Goal: Task Accomplishment & Management: Manage account settings

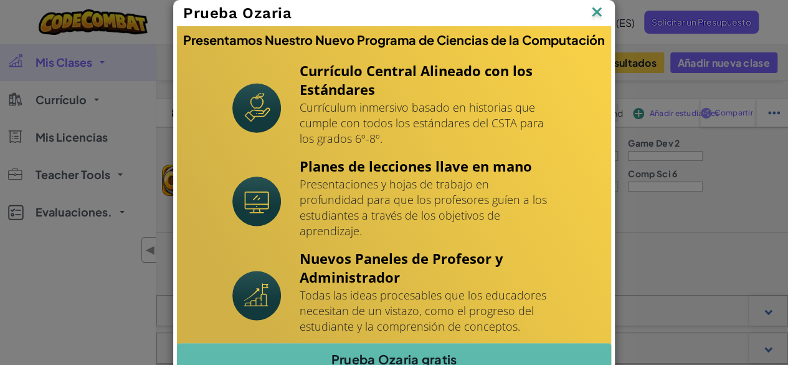
click at [593, 7] on img at bounding box center [597, 13] width 16 height 19
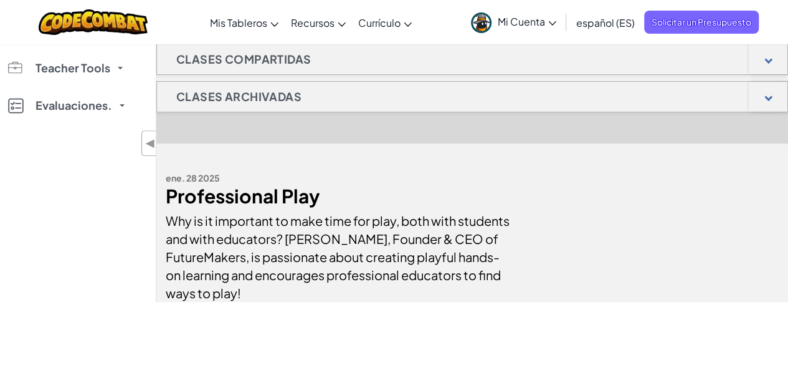
scroll to position [251, 0]
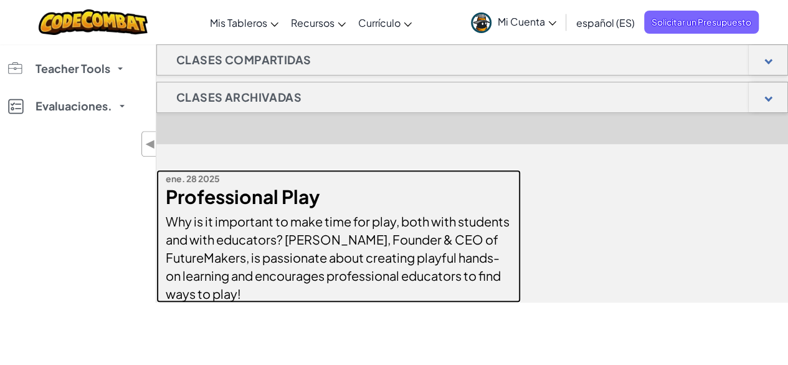
click at [489, 232] on div "Why is it important to make time for play, both with students and with educator…" at bounding box center [339, 254] width 346 height 97
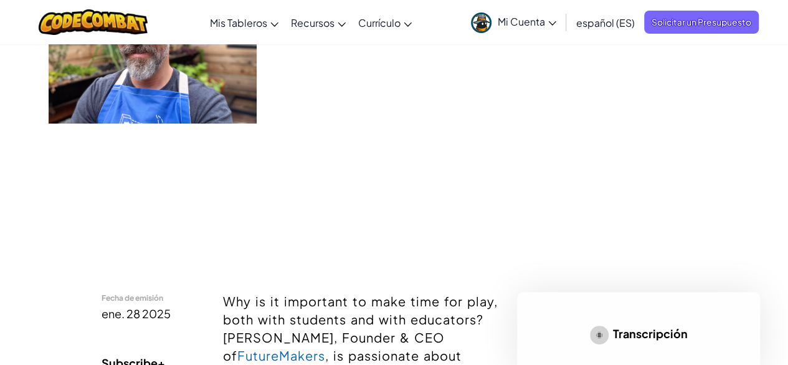
scroll to position [115, 0]
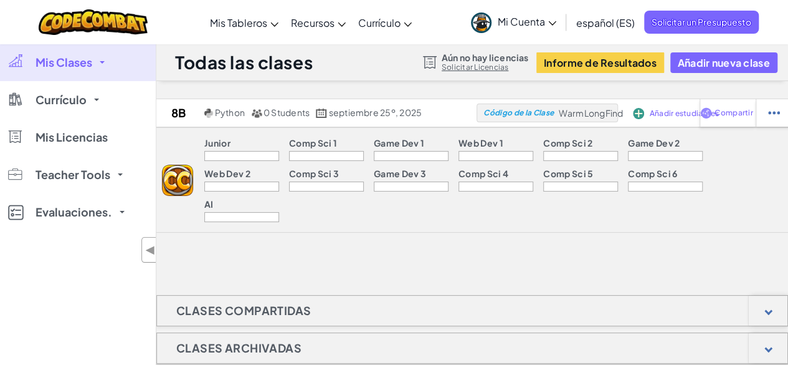
click at [418, 154] on div at bounding box center [411, 156] width 75 height 10
drag, startPoint x: 239, startPoint y: 156, endPoint x: 171, endPoint y: 179, distance: 72.1
click at [171, 179] on div "Junior Comp Sci 1 Game Dev 1 Web Dev 1 Comp Sci 2 Game Dev 2 Web Dev 2 Comp Sci…" at bounding box center [472, 179] width 641 height 105
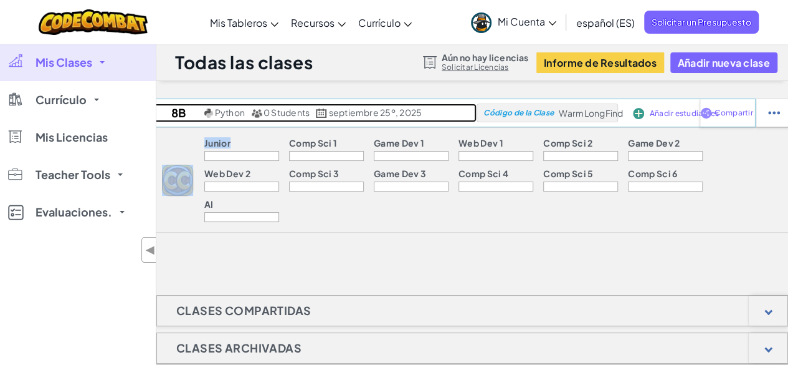
click at [218, 120] on link "8B Python 0 Students septiembre 25º, 2025" at bounding box center [315, 112] width 325 height 19
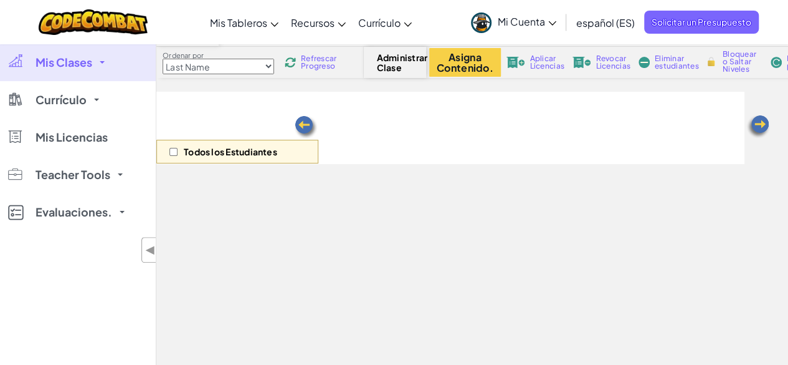
scroll to position [77, 0]
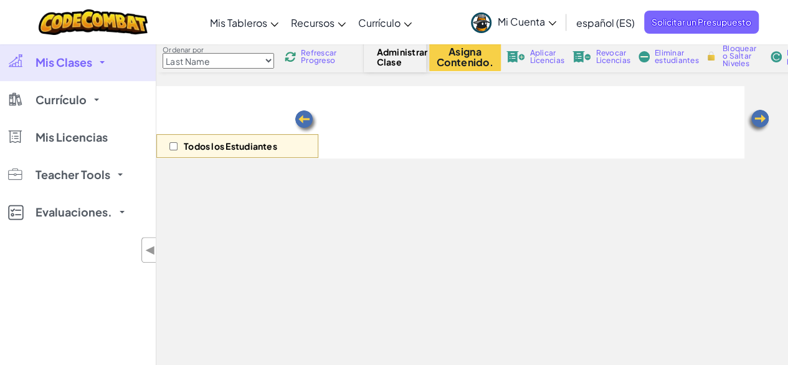
select select "560f1a9f22961295f9427742"
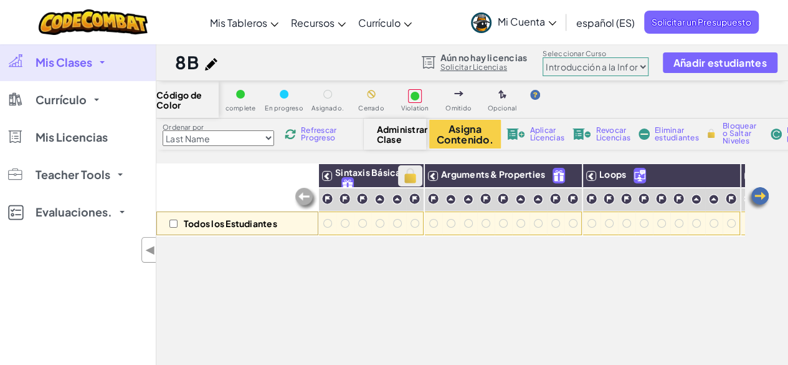
click at [413, 182] on img at bounding box center [411, 175] width 22 height 19
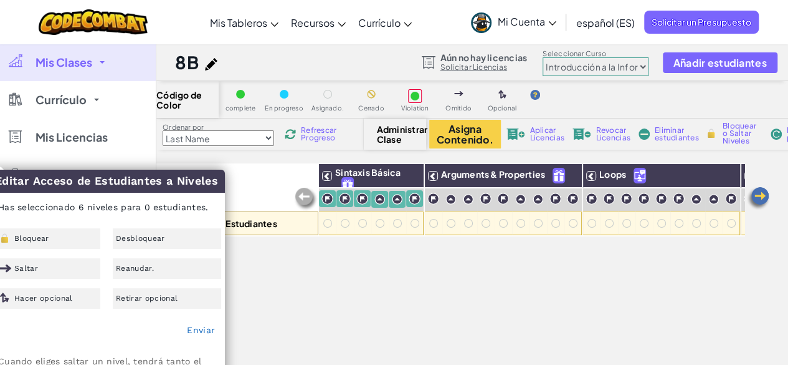
scroll to position [37, 0]
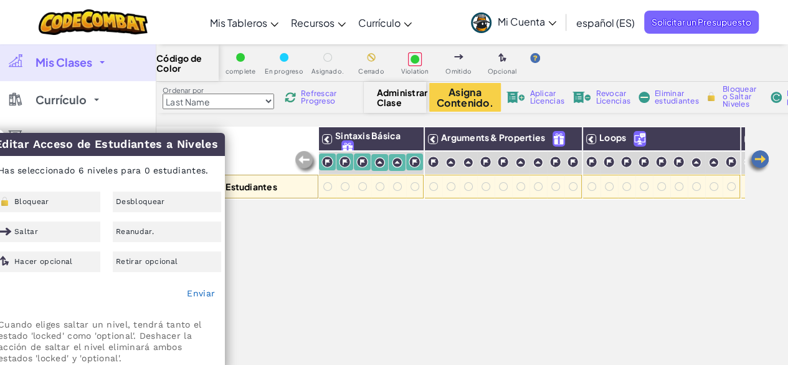
click at [396, 230] on div "Todos los Estudiantes Sintaxis Básica Arguments & Properties Loops Variables" at bounding box center [450, 301] width 588 height 349
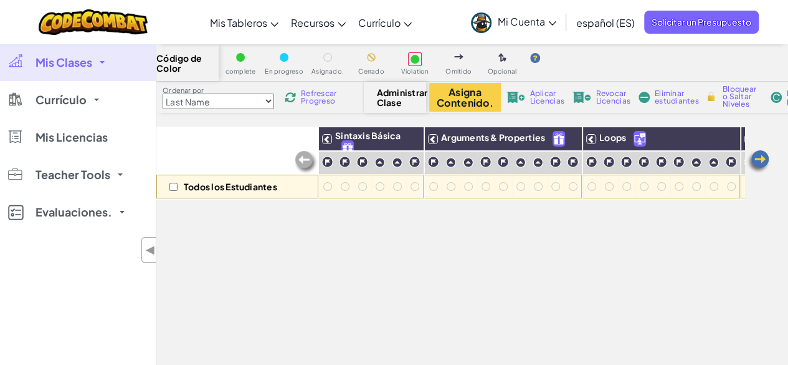
click at [102, 67] on link "Mis Clases" at bounding box center [78, 62] width 156 height 37
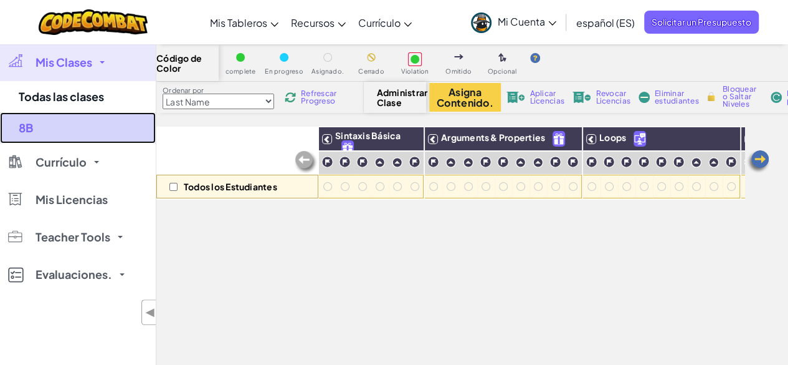
click at [31, 124] on link "8B" at bounding box center [78, 127] width 156 height 31
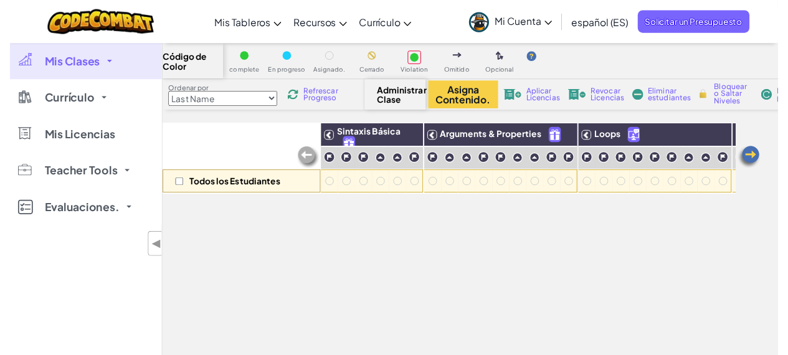
scroll to position [0, 0]
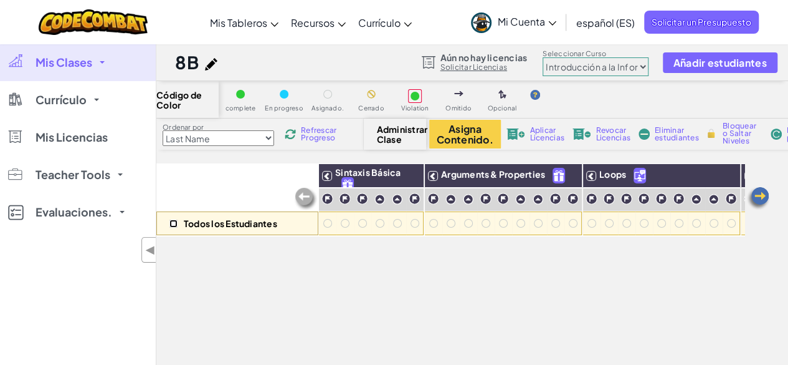
click at [170, 221] on input "checkbox" at bounding box center [174, 223] width 8 height 8
checkbox input "true"
click at [324, 225] on div at bounding box center [327, 223] width 9 height 9
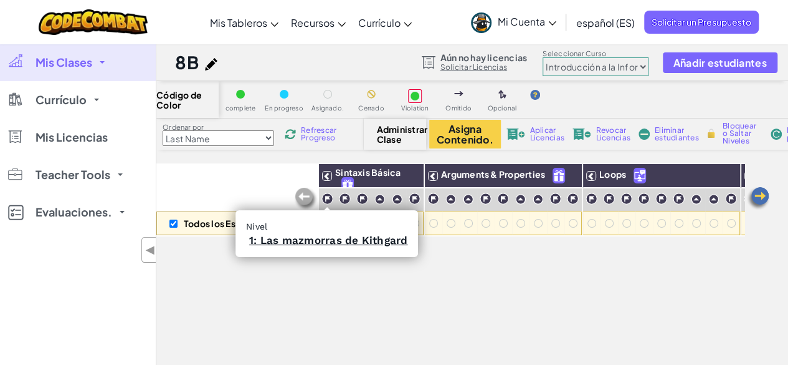
drag, startPoint x: 325, startPoint y: 224, endPoint x: 380, endPoint y: 246, distance: 59.3
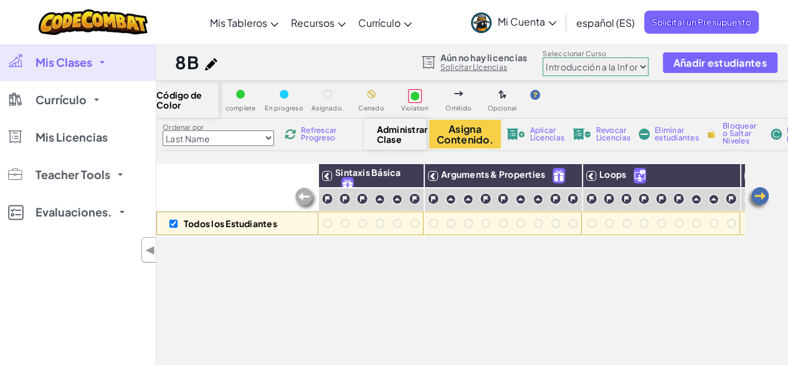
click at [395, 251] on div "Todos los Estudiantes Sintaxis Básica Arguments & Properties Loops Variables" at bounding box center [450, 337] width 588 height 349
click at [777, 134] on img at bounding box center [776, 133] width 11 height 11
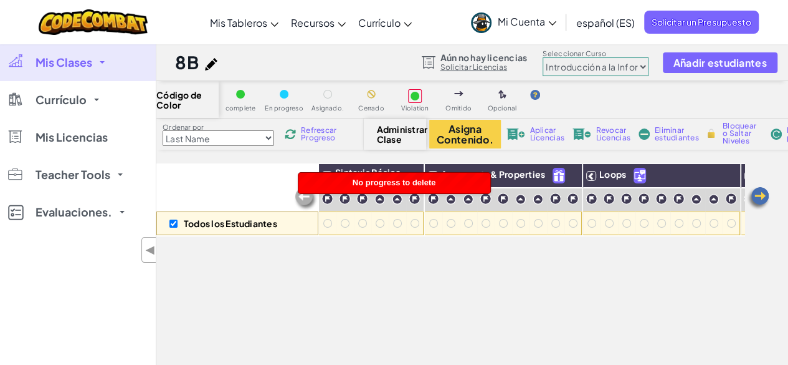
click at [457, 302] on div "Todos los Estudiantes Sintaxis Básica Arguments & Properties Loops Variables" at bounding box center [450, 337] width 588 height 349
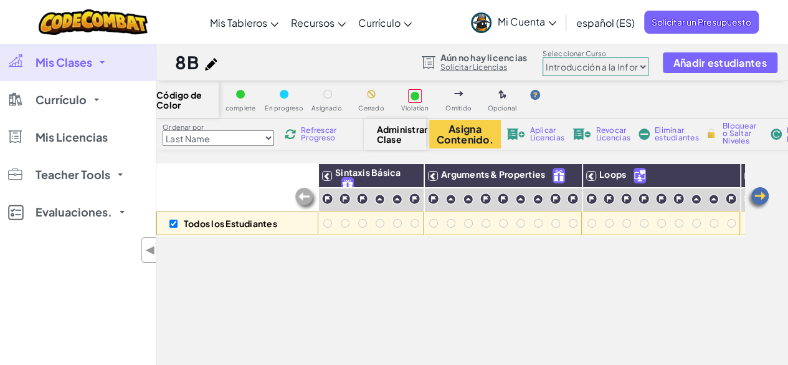
click at [614, 69] on select "[PERSON_NAME] Introducción a la Informática Desarrollo de Juegos 1 Desarrollo W…" at bounding box center [596, 66] width 106 height 19
click at [543, 57] on select "[PERSON_NAME] Introducción a la Informática Desarrollo de Juegos 1 Desarrollo W…" at bounding box center [596, 66] width 106 height 19
click at [679, 58] on span "Añadir estudiantes" at bounding box center [720, 62] width 93 height 11
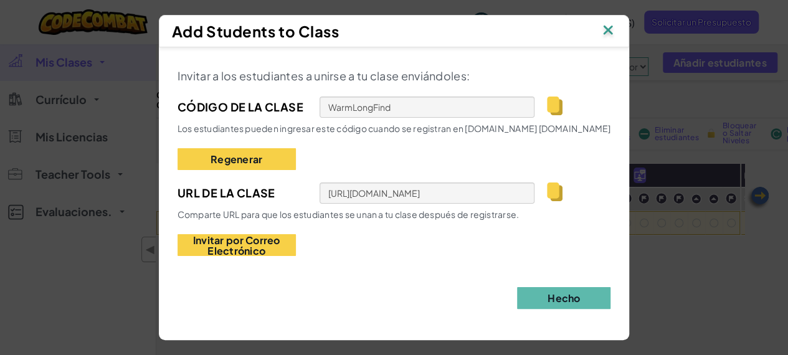
click at [568, 49] on div "Add Students to Class Invitar a los estudiantes a unirse a tu clase enviándoles…" at bounding box center [394, 177] width 471 height 325
click at [555, 198] on img at bounding box center [555, 192] width 16 height 19
click at [548, 203] on div "[URL][DOMAIN_NAME]" at bounding box center [448, 193] width 256 height 21
click at [419, 118] on div "Invitar a los estudiantes a unirse a tu clase enviándoles: Código de la Clase W…" at bounding box center [395, 161] width 434 height 190
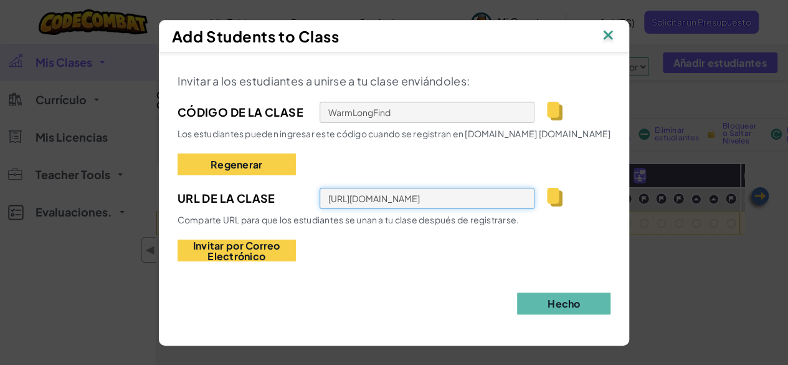
click at [507, 186] on div "Invitar a los estudiantes a unirse a tu clase enviándoles: Código de la Clase W…" at bounding box center [395, 166] width 434 height 190
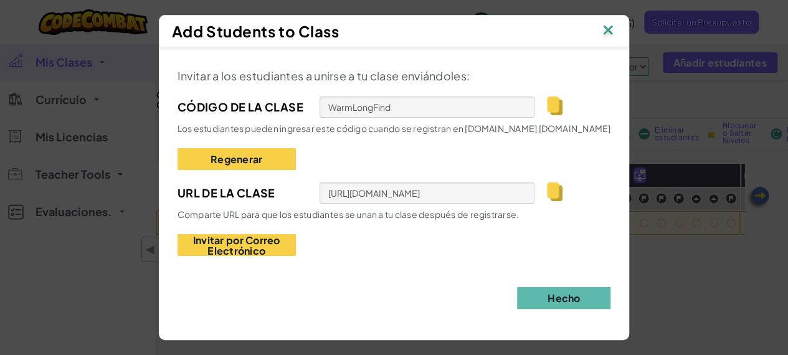
click at [547, 200] on img at bounding box center [555, 192] width 16 height 19
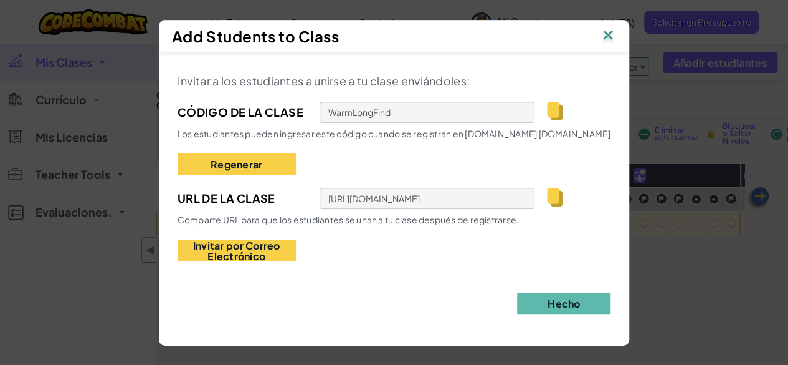
click at [552, 199] on img at bounding box center [555, 197] width 16 height 19
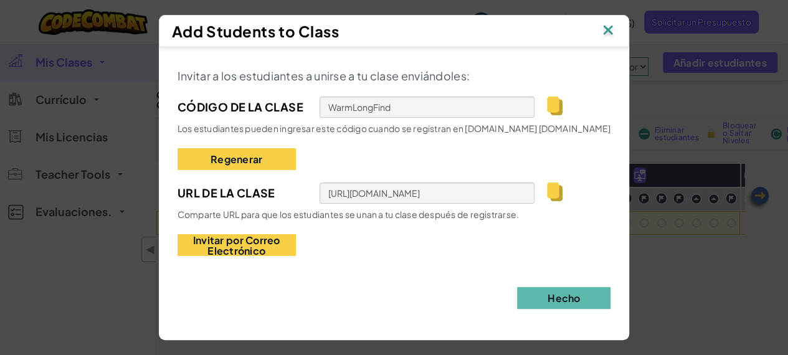
click at [610, 37] on img at bounding box center [608, 31] width 16 height 19
